Goal: Complete application form: Complete application form

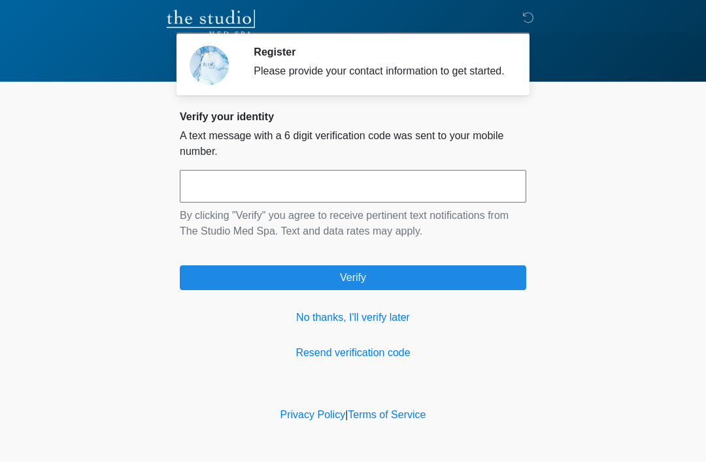
click at [387, 326] on link "No thanks, I'll verify later" at bounding box center [353, 318] width 346 height 16
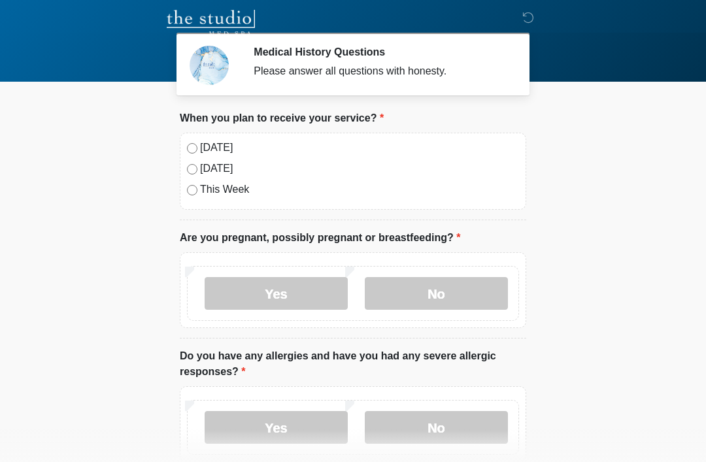
click at [229, 144] on label "[DATE]" at bounding box center [359, 148] width 319 height 16
click at [450, 286] on label "No" at bounding box center [436, 293] width 143 height 33
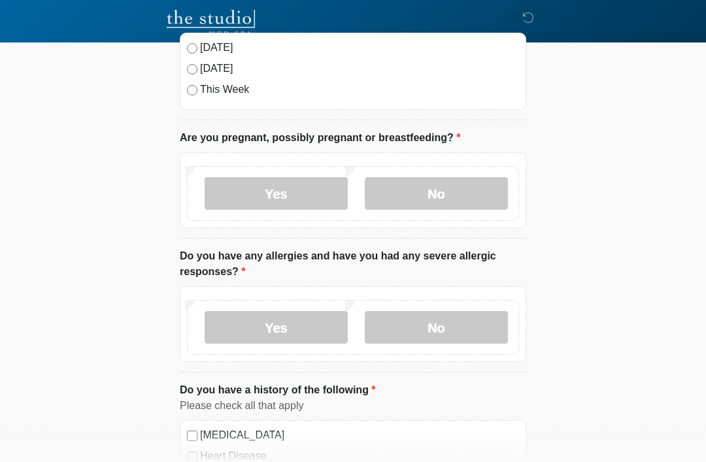
scroll to position [105, 0]
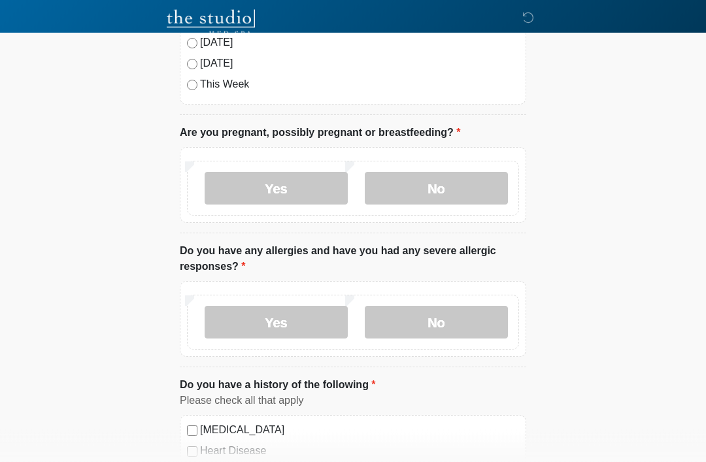
click at [297, 321] on label "Yes" at bounding box center [276, 323] width 143 height 33
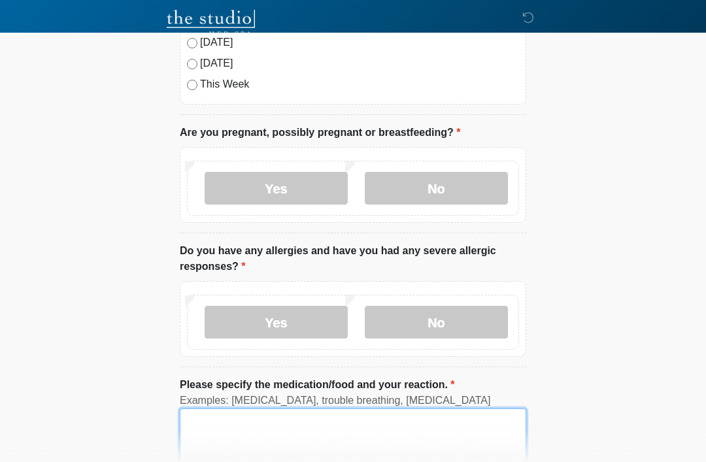
click at [272, 431] on textarea "Please specify the medication/food and your reaction." at bounding box center [353, 437] width 346 height 56
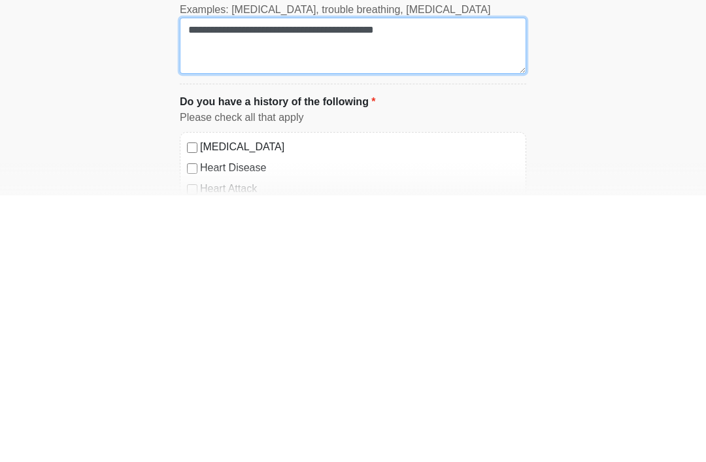
type textarea "**********"
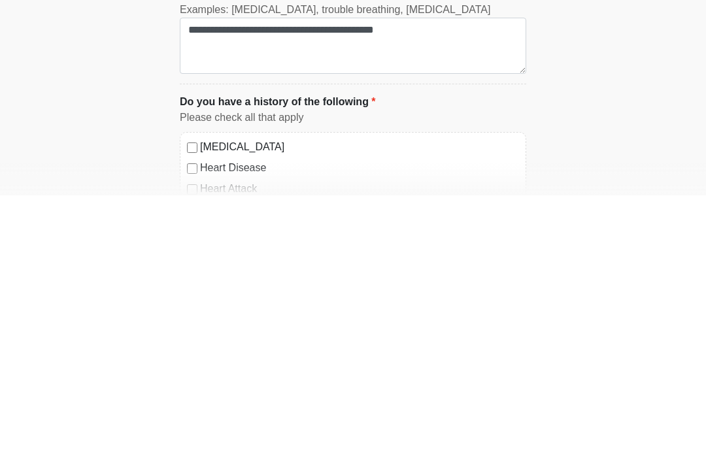
click at [279, 406] on label "[MEDICAL_DATA]" at bounding box center [359, 414] width 319 height 16
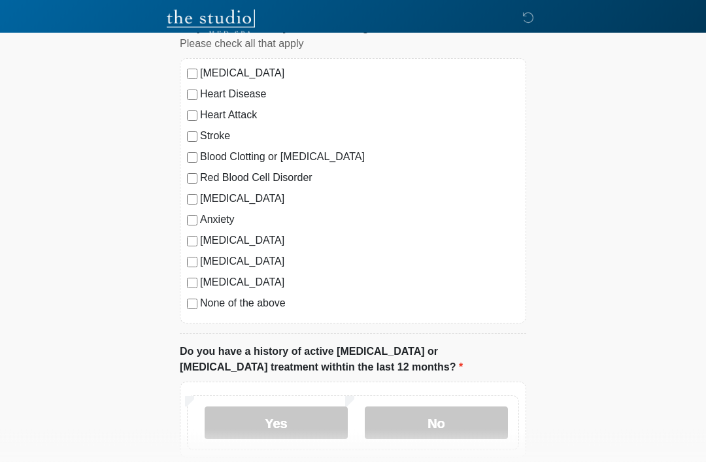
scroll to position [571, 0]
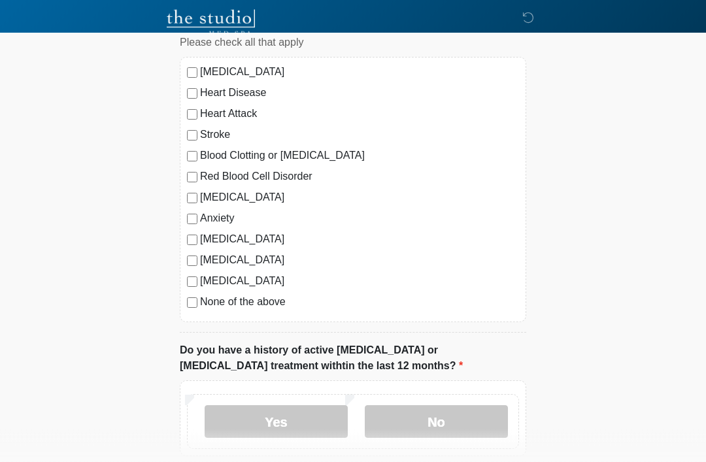
click at [450, 418] on label "No" at bounding box center [436, 422] width 143 height 33
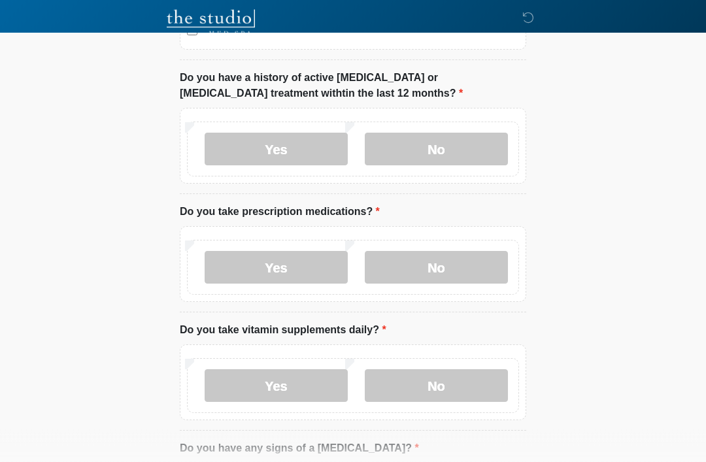
scroll to position [832, 0]
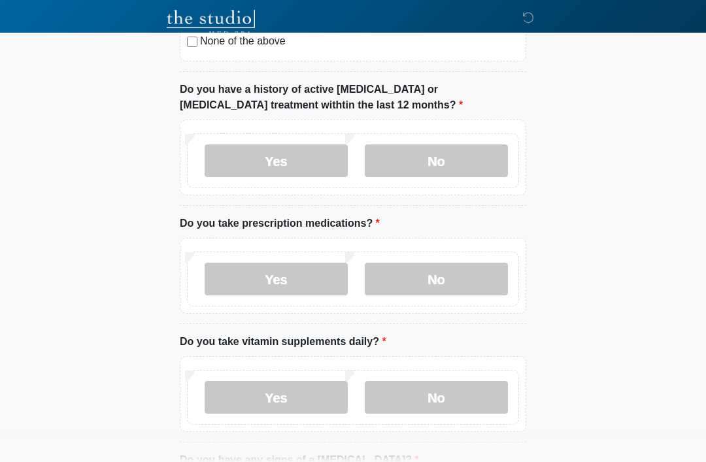
click at [305, 277] on label "Yes" at bounding box center [276, 279] width 143 height 33
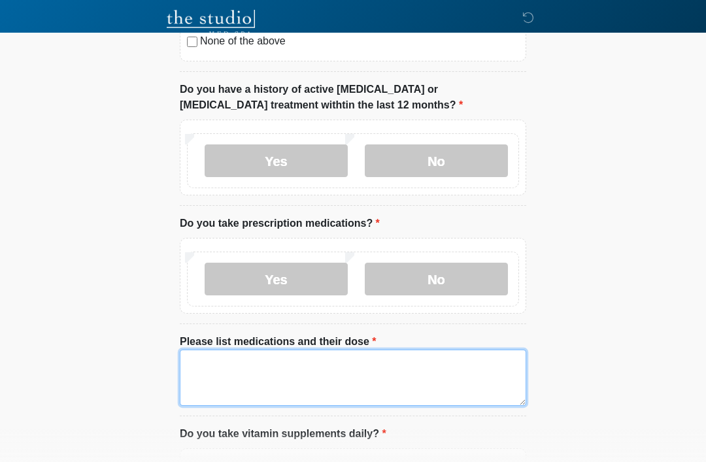
click at [254, 365] on textarea "Please list medications and their dose" at bounding box center [353, 378] width 346 height 56
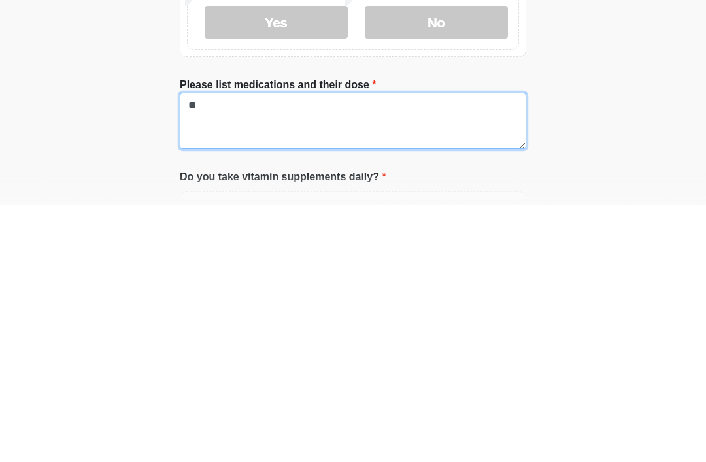
type textarea "*"
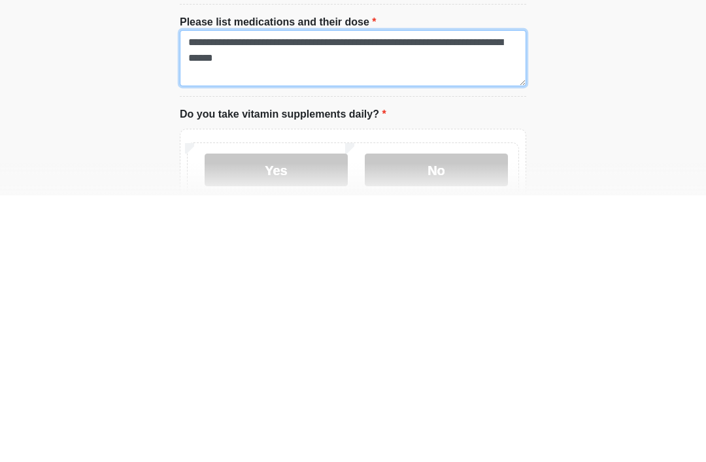
scroll to position [888, 0]
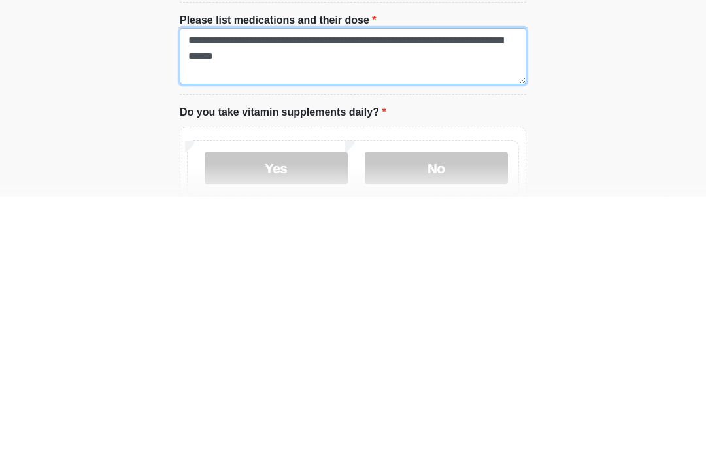
click at [408, 294] on textarea "**********" at bounding box center [353, 322] width 346 height 56
type textarea "**********"
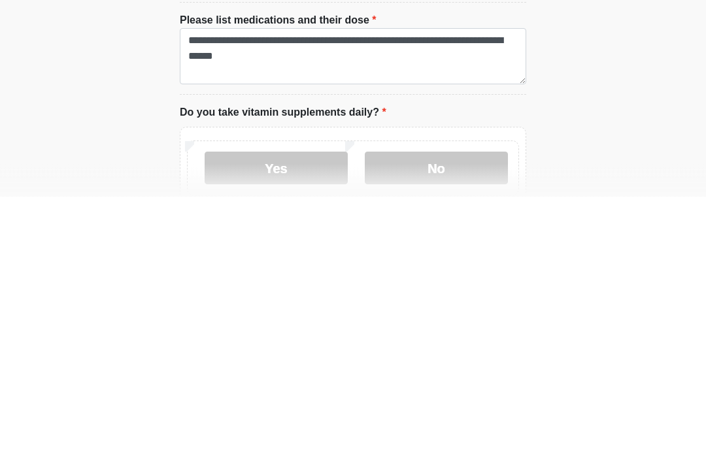
click at [454, 418] on label "No" at bounding box center [436, 434] width 143 height 33
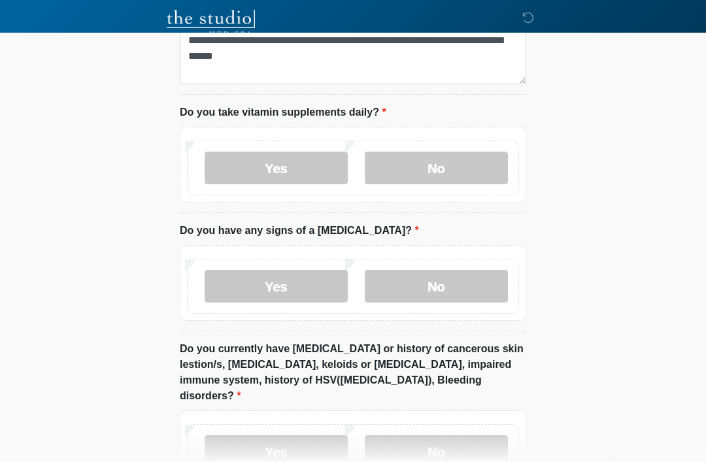
click at [443, 286] on label "No" at bounding box center [436, 286] width 143 height 33
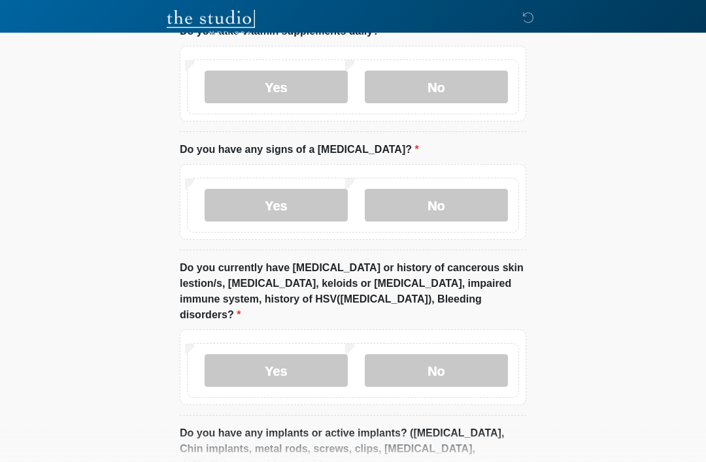
click at [456, 358] on label "No" at bounding box center [436, 370] width 143 height 33
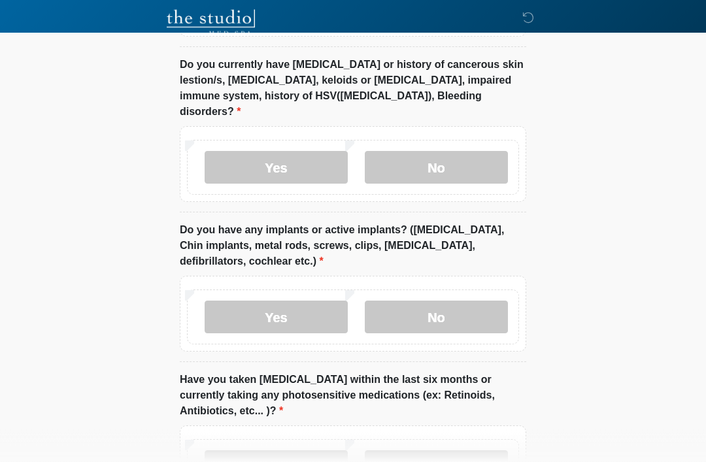
click at [450, 301] on label "No" at bounding box center [436, 317] width 143 height 33
click at [437, 450] on label "No" at bounding box center [436, 466] width 143 height 33
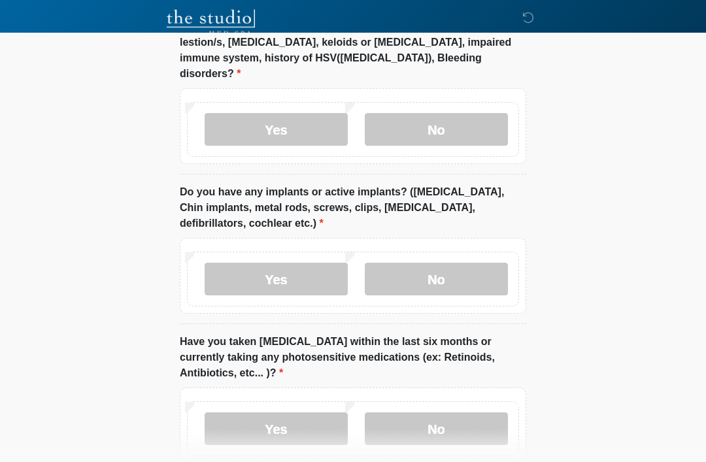
scroll to position [1532, 0]
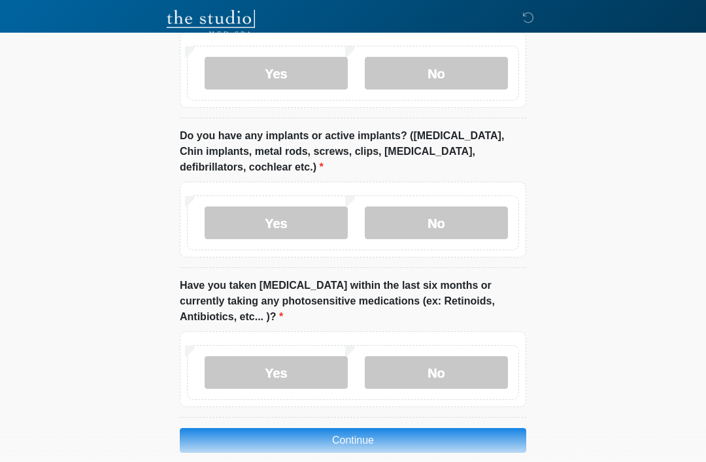
click at [496, 430] on button "Continue" at bounding box center [353, 440] width 346 height 25
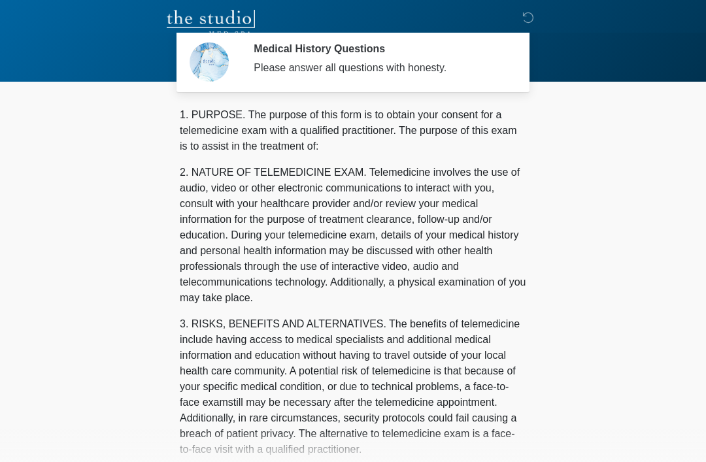
scroll to position [0, 0]
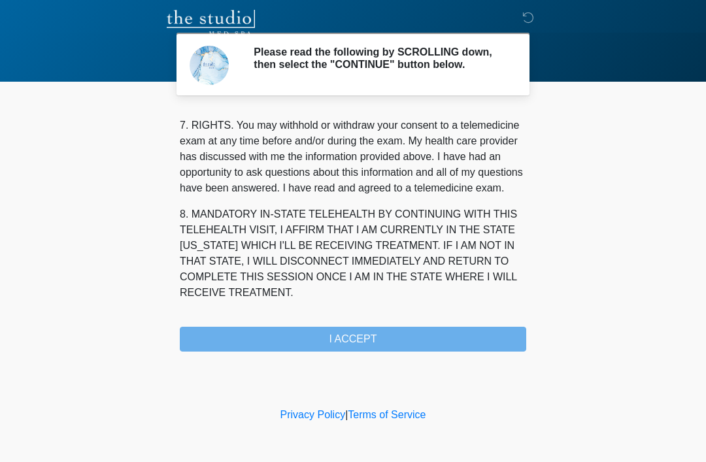
click at [365, 351] on div "1. PURPOSE. The purpose of this form is to obtain your consent for a telemedici…" at bounding box center [353, 230] width 346 height 241
click at [365, 350] on button "I ACCEPT" at bounding box center [353, 339] width 346 height 25
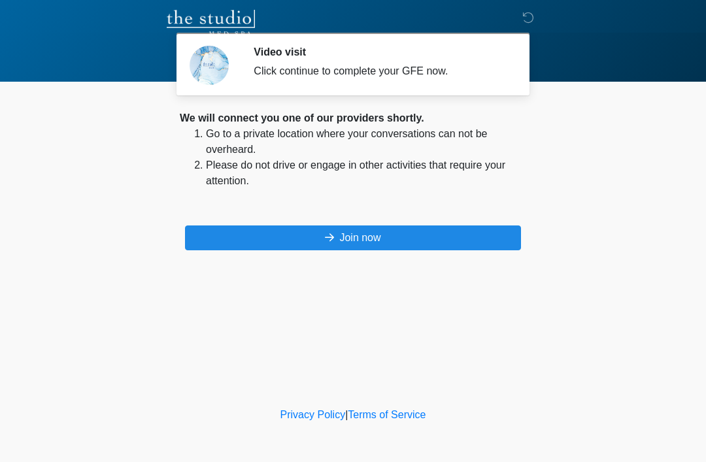
click at [414, 248] on button "Join now" at bounding box center [353, 238] width 336 height 25
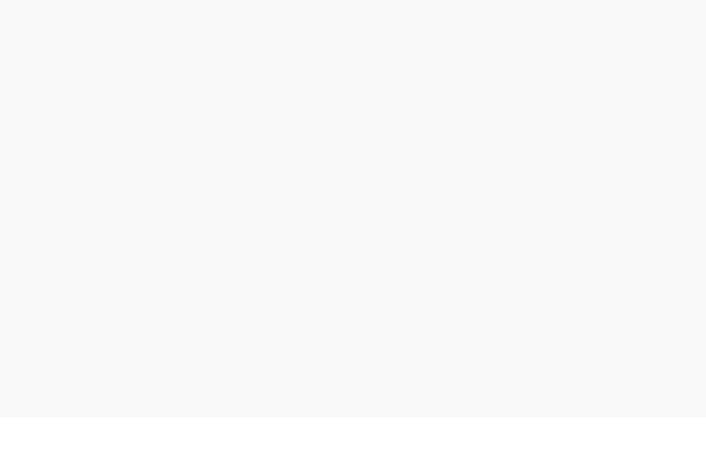
scroll to position [4, 0]
